Goal: Navigation & Orientation: Find specific page/section

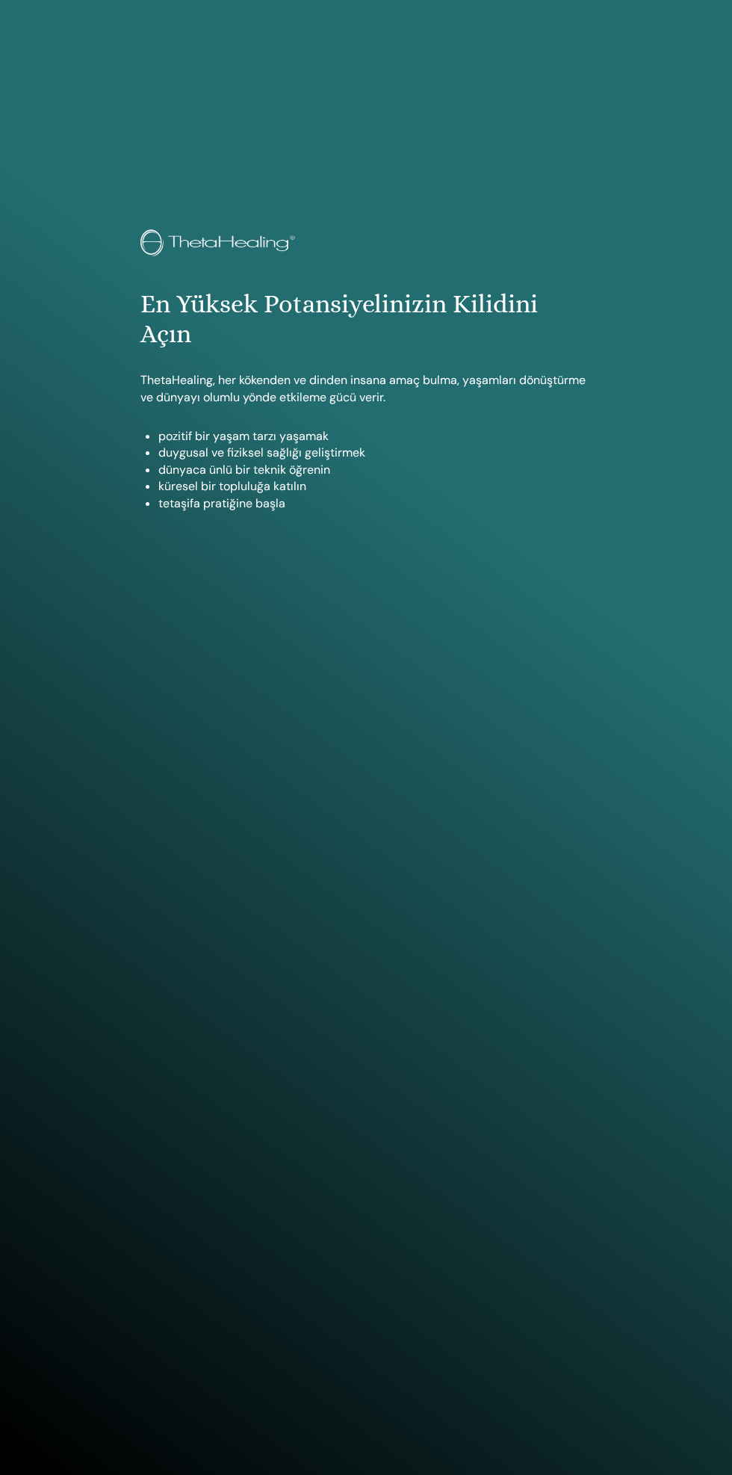
scroll to position [1266, 0]
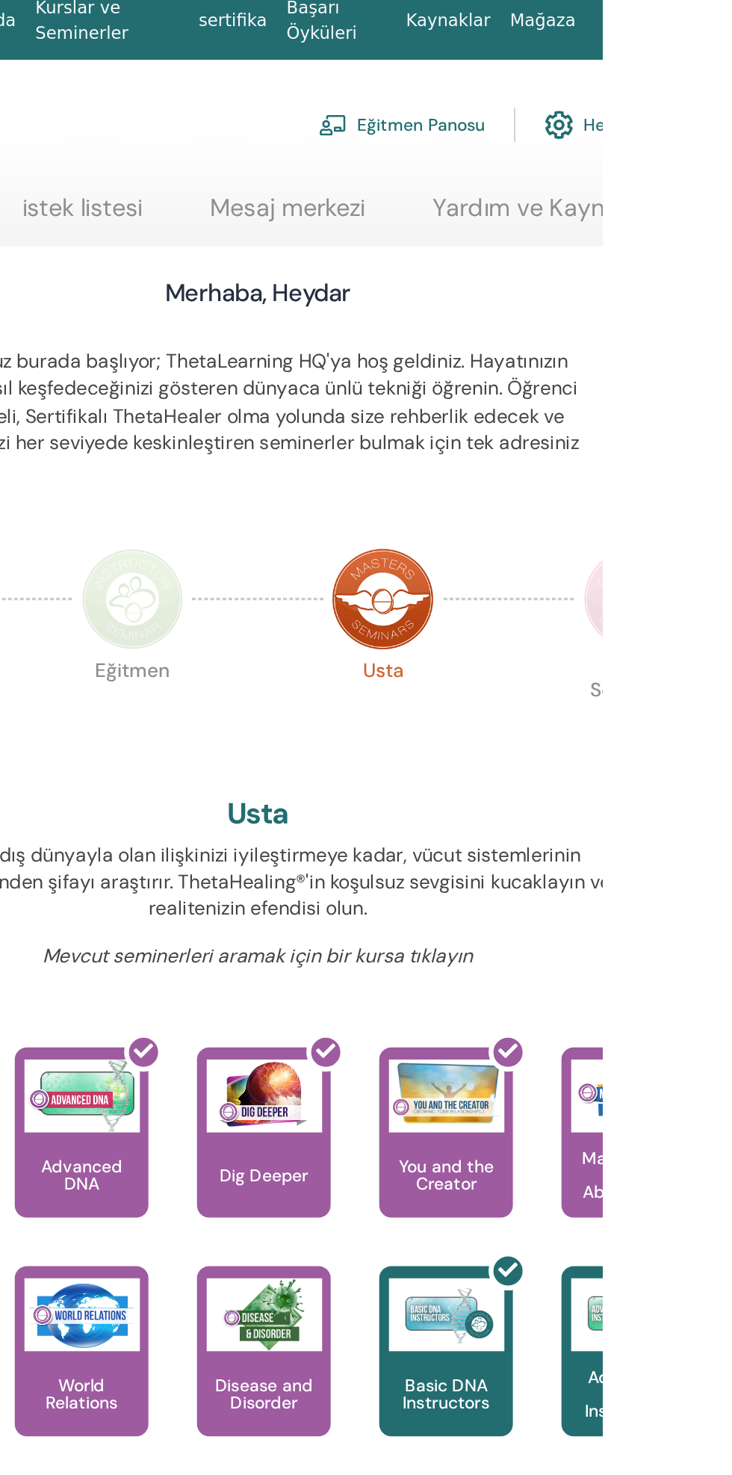
scroll to position [1, 0]
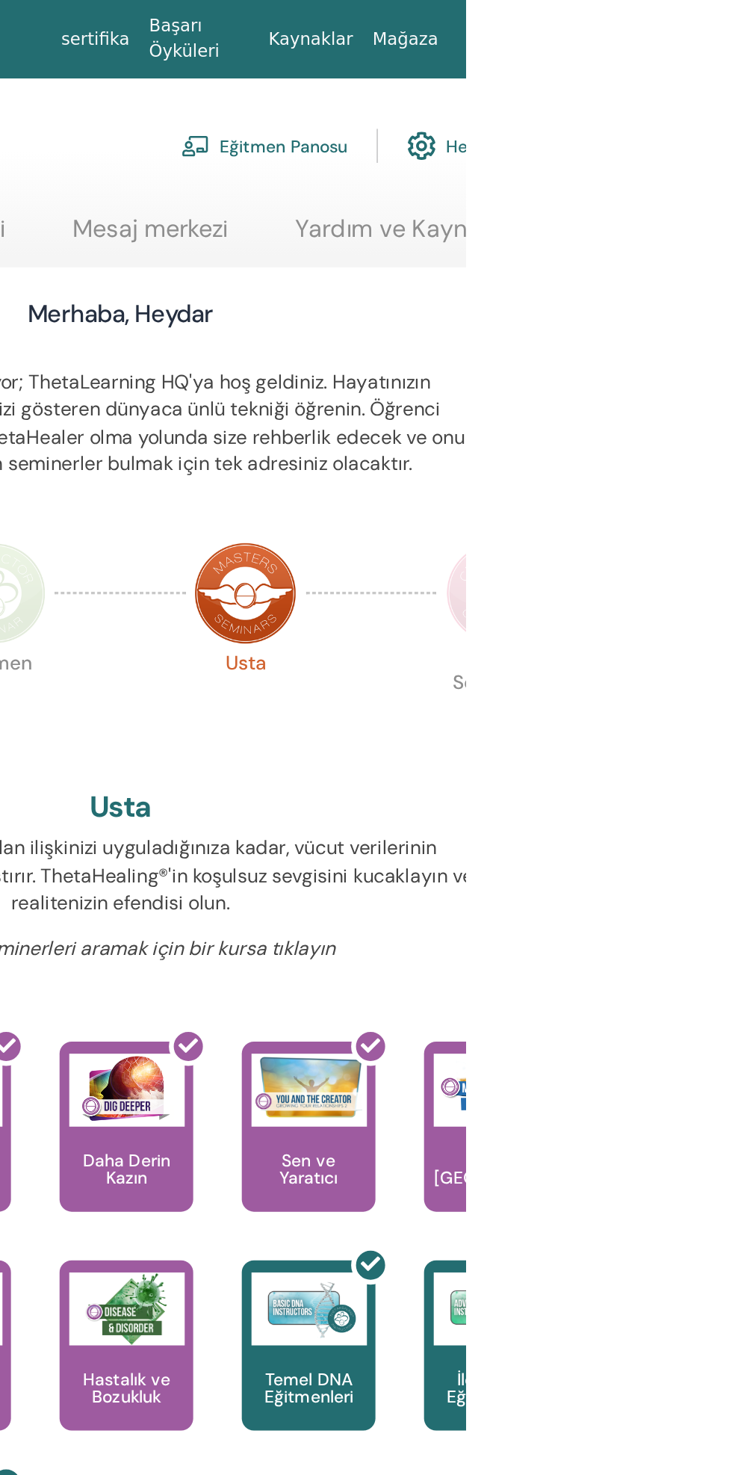
click at [622, 84] on font "Eğitmen Panosu" at bounding box center [620, 90] width 78 height 13
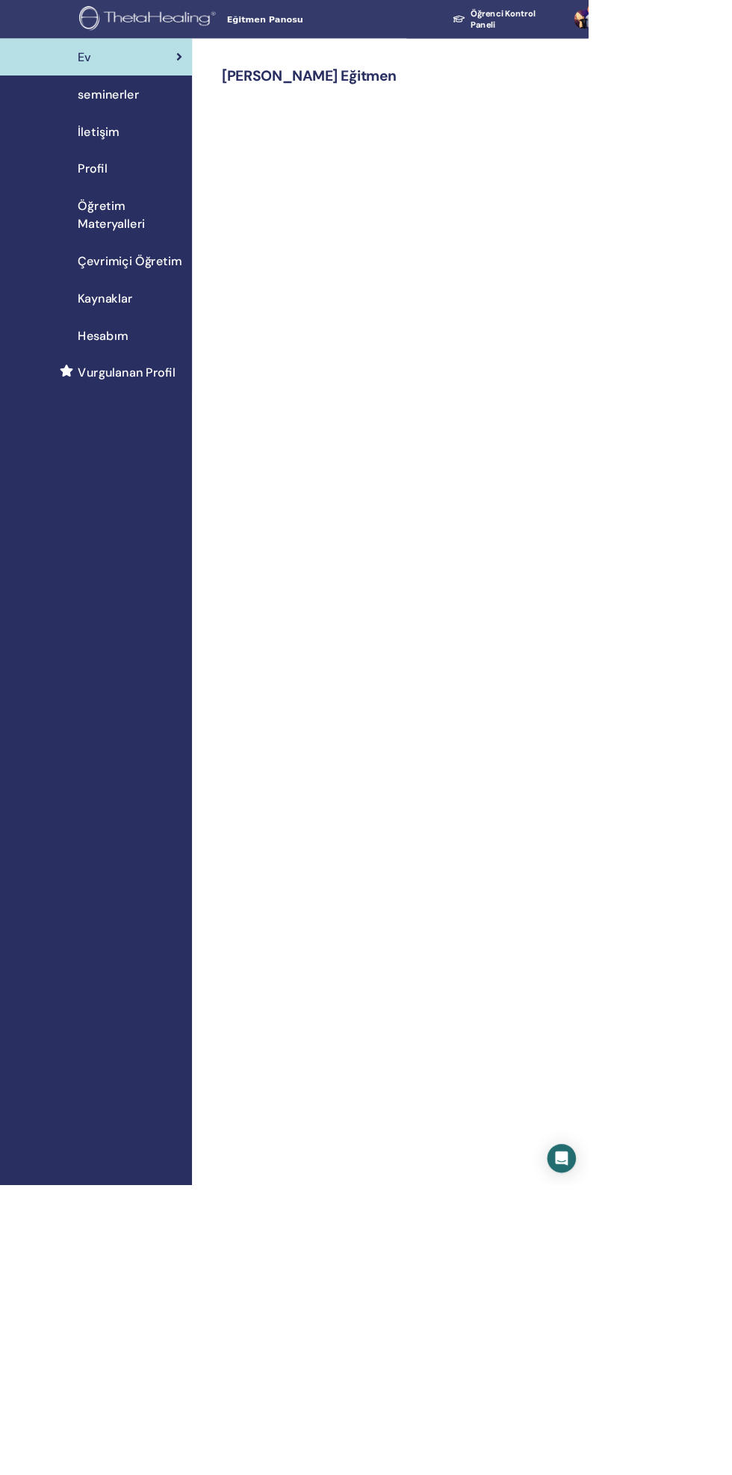
click at [173, 127] on div "seminerler" at bounding box center [119, 117] width 215 height 22
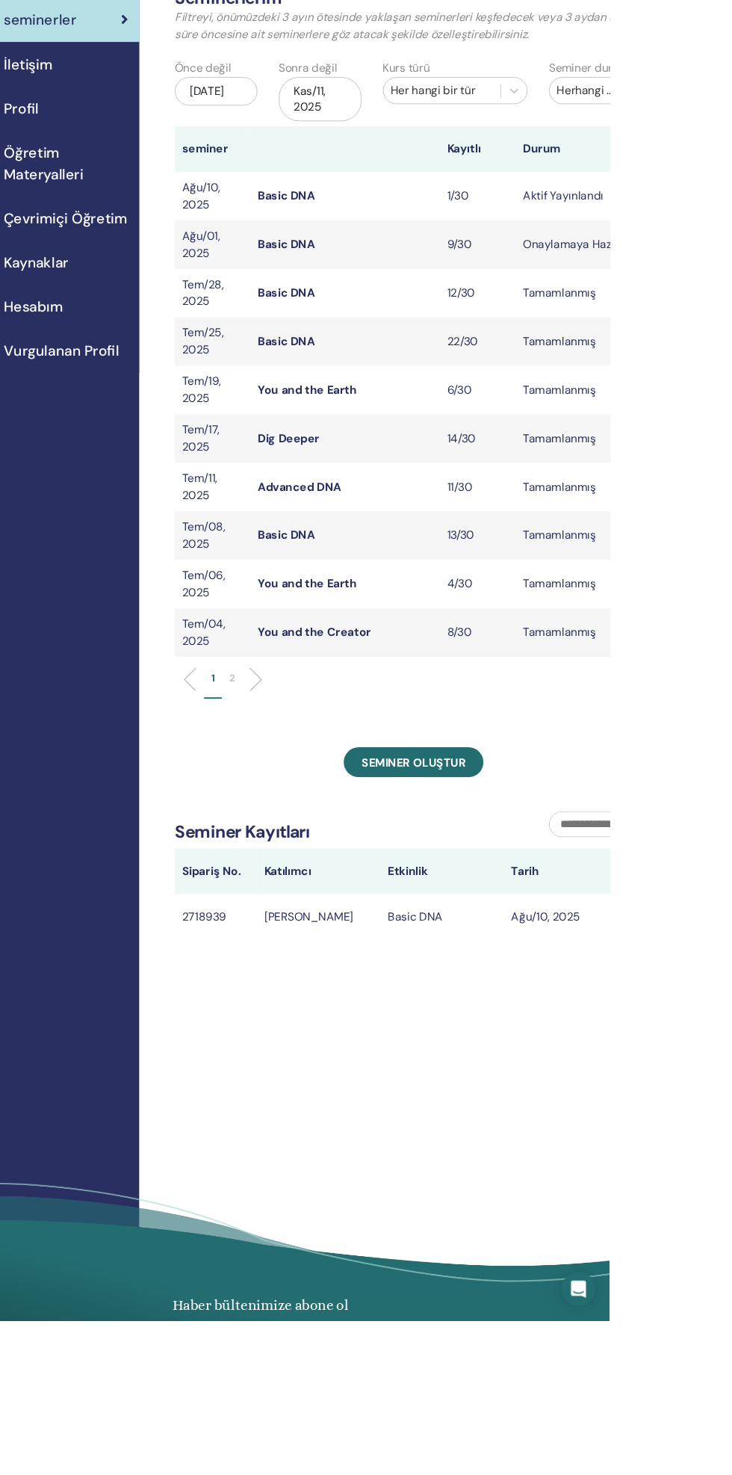
scroll to position [6, 0]
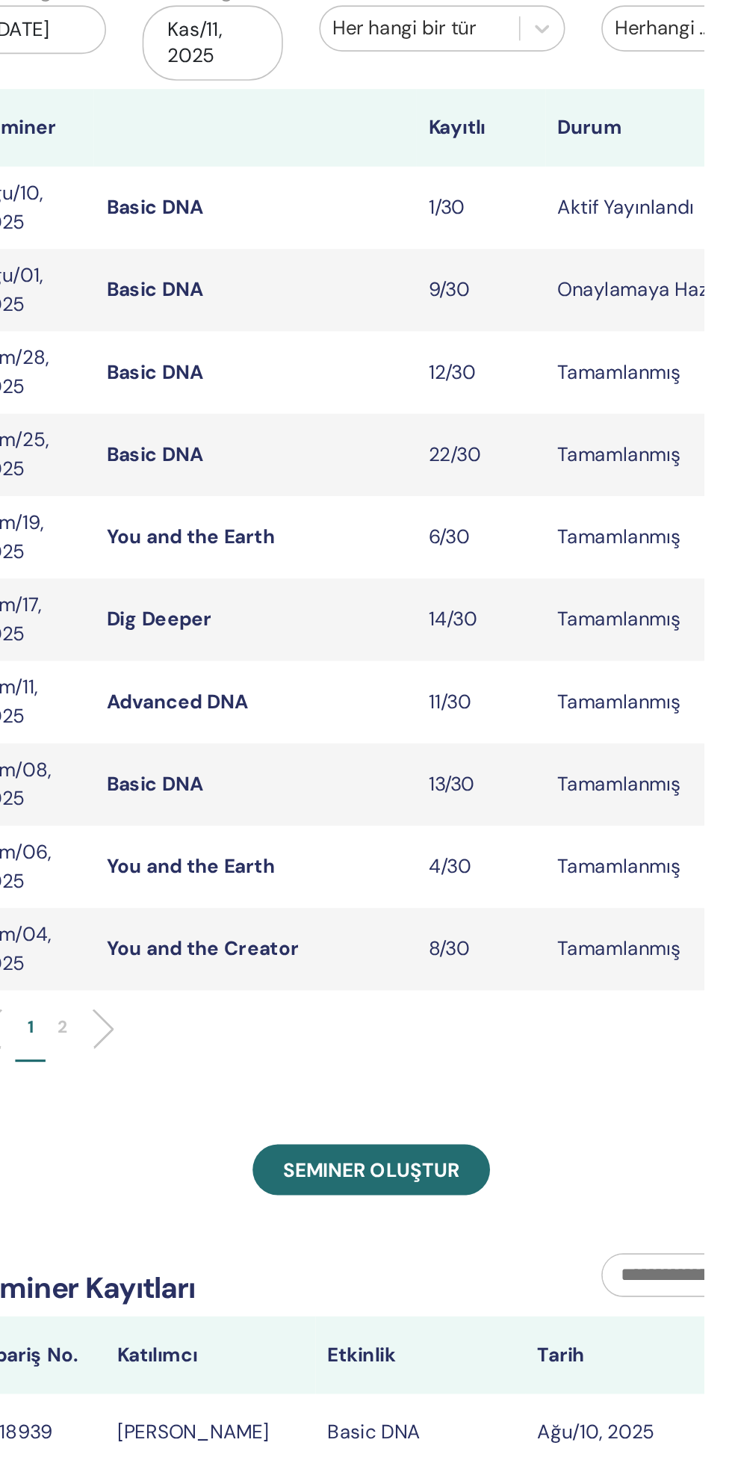
click at [417, 301] on link "Basic DNA" at bounding box center [393, 296] width 60 height 16
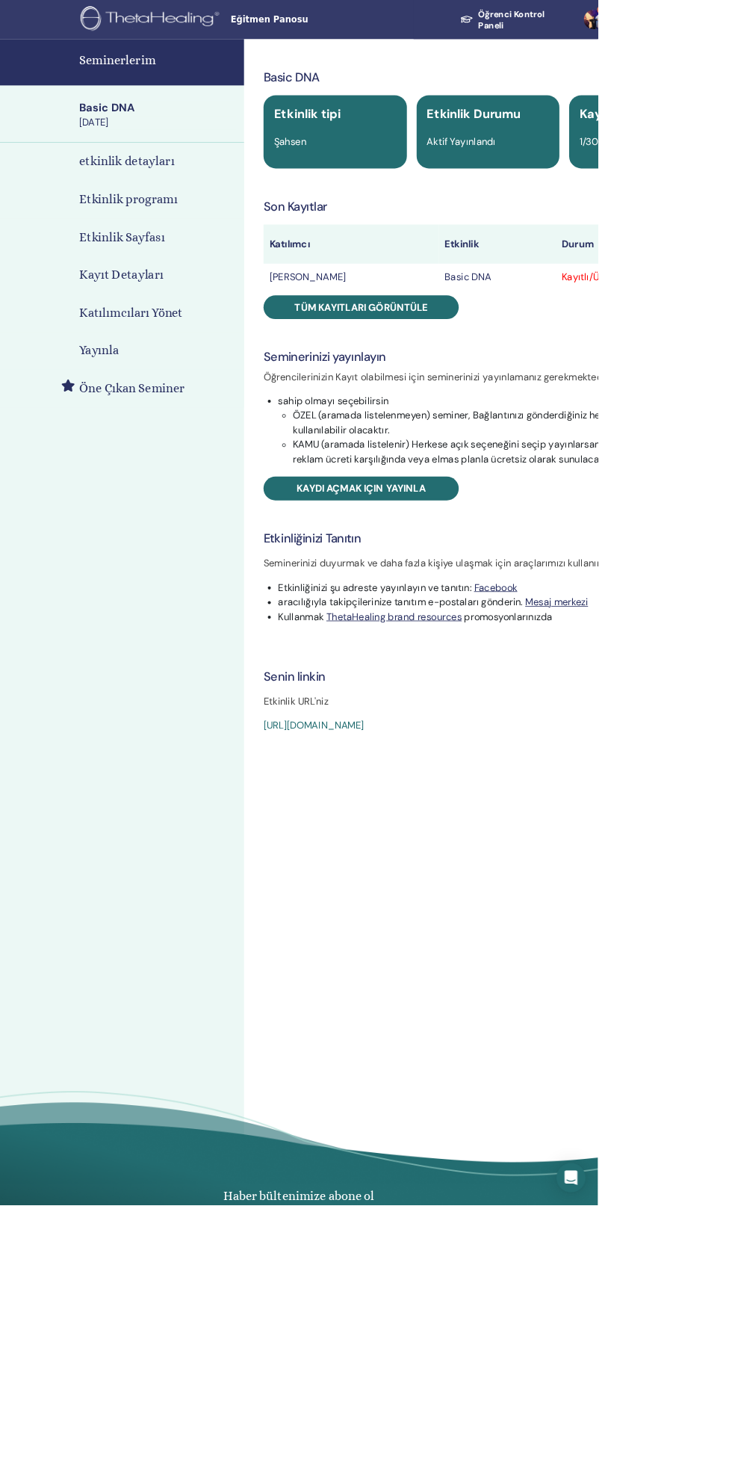
click at [446, 891] on link "https://www.thetahealing.com/seminar-374447-details.html" at bounding box center [384, 888] width 123 height 16
